Goal: Task Accomplishment & Management: Manage account settings

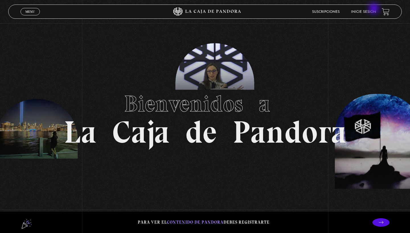
click at [374, 9] on li "Inicie sesión" at bounding box center [363, 11] width 25 height 9
click at [370, 12] on link "Inicie sesión" at bounding box center [363, 11] width 25 height 3
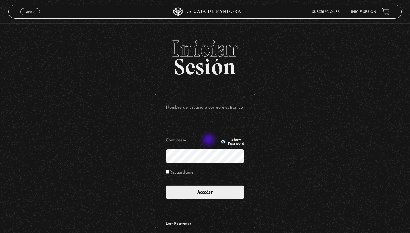
type input "amalro1493@gmail.com"
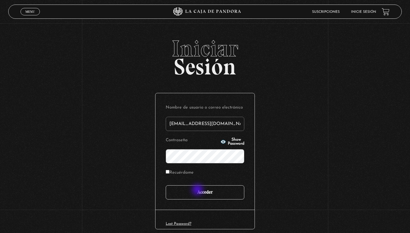
click at [198, 191] on input "Acceder" at bounding box center [205, 193] width 79 height 14
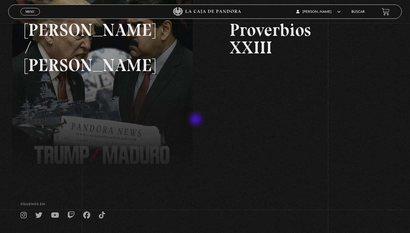
scroll to position [102, 0]
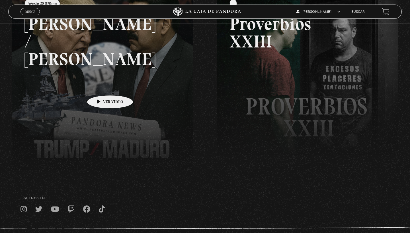
click at [101, 87] on link at bounding box center [217, 107] width 410 height 233
